Goal: Task Accomplishment & Management: Use online tool/utility

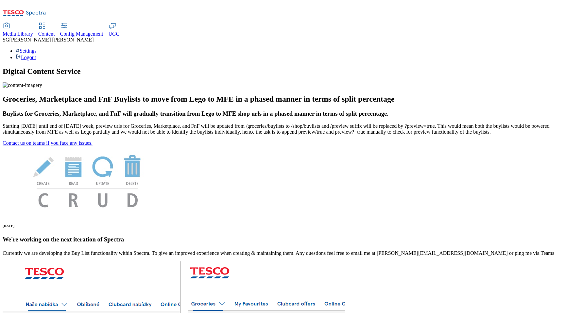
click at [55, 31] on span "Content" at bounding box center [46, 34] width 17 height 6
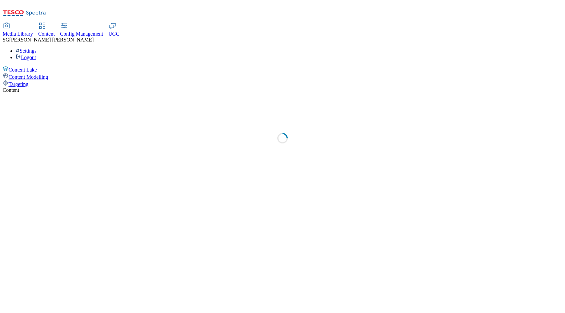
select select "group-comms"
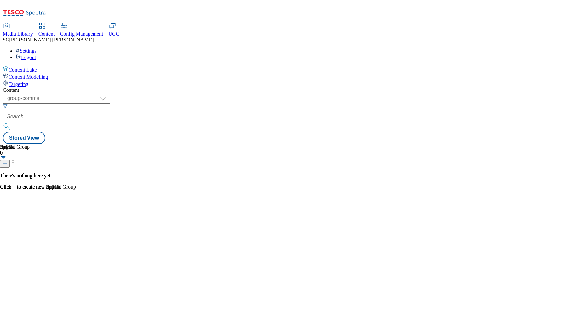
click at [26, 81] on span "Targeting" at bounding box center [19, 84] width 20 height 6
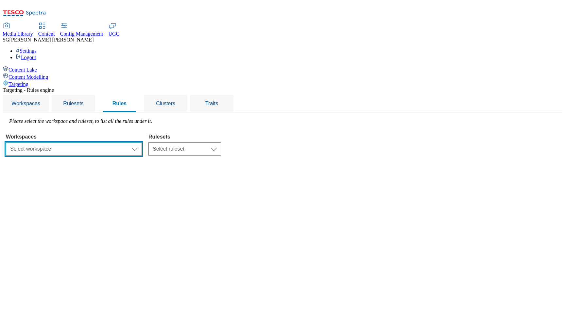
click at [142, 143] on select "Select workspace Test 20_sanity_august test 20th march Test_Sanity_28th_July Co…" at bounding box center [74, 149] width 136 height 13
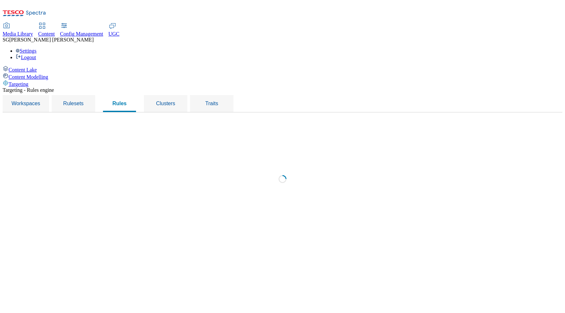
select select "f510054f-adaa-4692-b570-80fa3897127a"
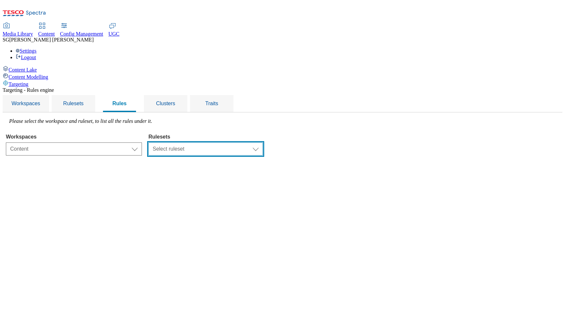
click at [248, 143] on select "Select ruleset CZ TEST HU ROI SK UK clubcard-roi clubcard-website customer-enga…" at bounding box center [205, 149] width 114 height 13
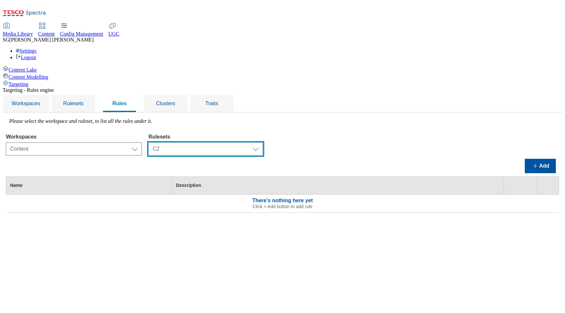
click at [263, 143] on select "Select ruleset CZ TEST HU ROI SK UK clubcard-roi clubcard-website customer-enga…" at bounding box center [205, 149] width 114 height 13
select select "a5d786b5-4b7d-486a-ba69-9110a1662380"
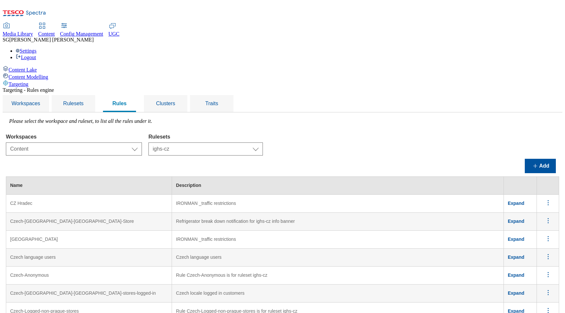
scroll to position [267, 0]
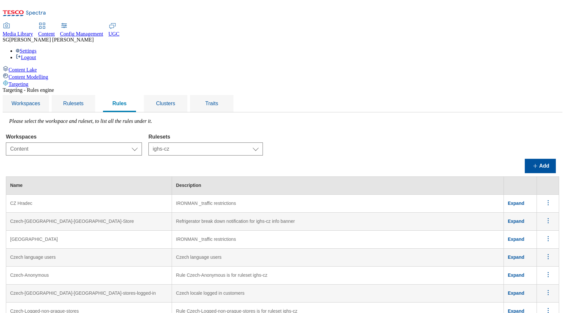
click at [523, 273] on span "Expand" at bounding box center [516, 275] width 17 height 5
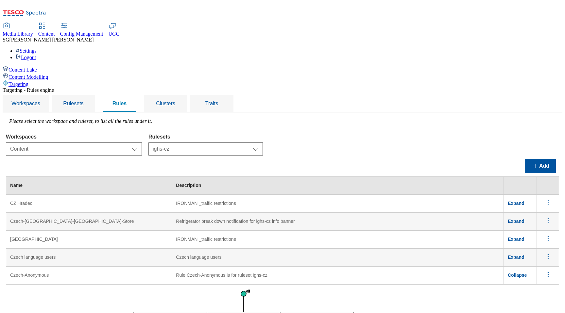
click at [526, 273] on span "Collapse" at bounding box center [517, 275] width 19 height 5
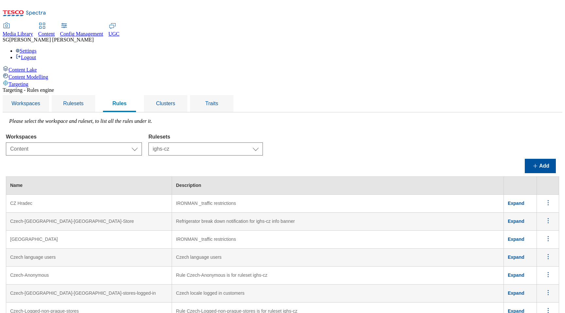
scroll to position [111, 0]
click at [522, 255] on span "Expand" at bounding box center [516, 257] width 17 height 5
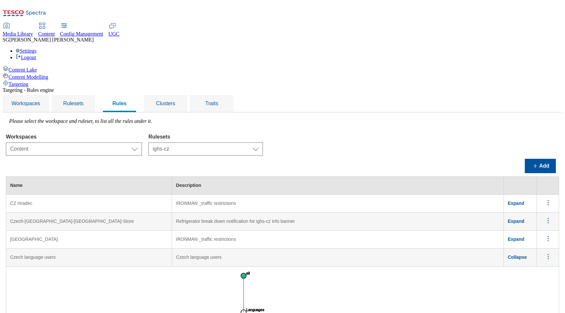
click at [522, 255] on span "Collapse" at bounding box center [517, 257] width 19 height 5
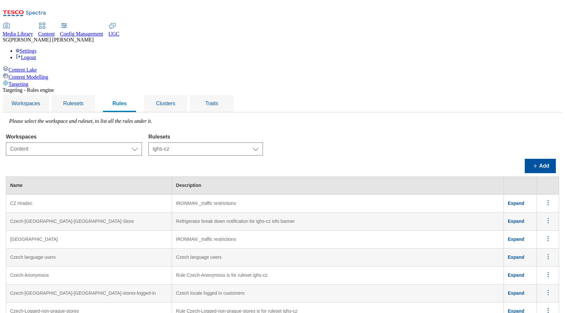
scroll to position [257, 0]
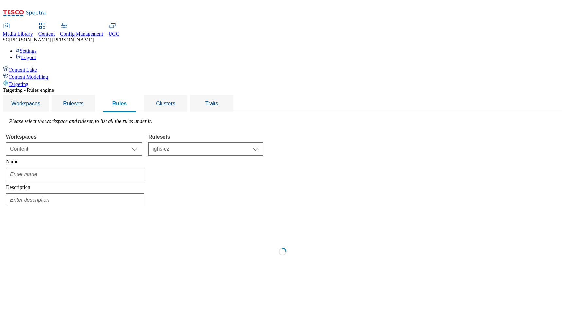
scroll to position [0, 0]
type input "English-LoggedOn"
type input "Rule English-LoggedOn is for ruleset ighs-cz"
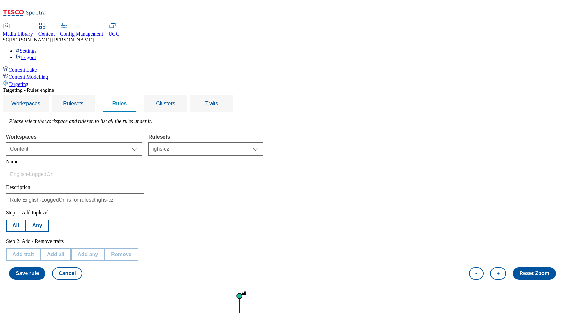
scroll to position [40, 0]
click at [242, 294] on circle at bounding box center [239, 296] width 5 height 5
click at [41, 248] on button "Add trait" at bounding box center [23, 254] width 35 height 12
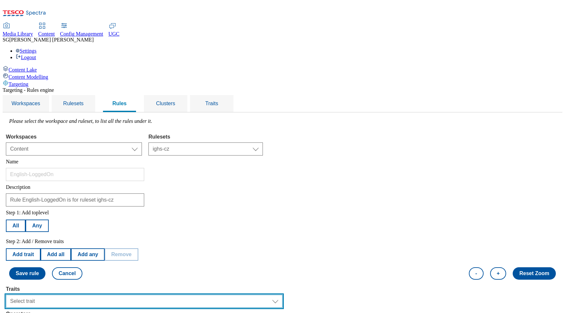
click at [111, 295] on select "Select trait Languages Operating System Content Type Variant ID Segments Channe…" at bounding box center [144, 301] width 277 height 13
select select "languages"
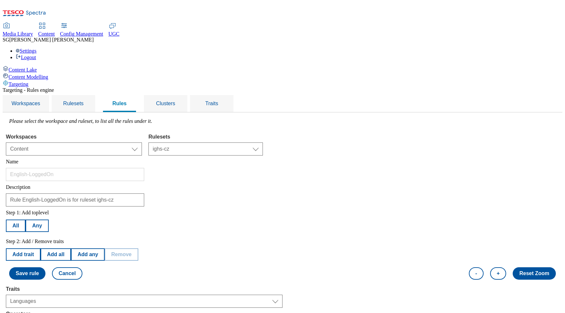
select select "equals"
